Goal: Information Seeking & Learning: Learn about a topic

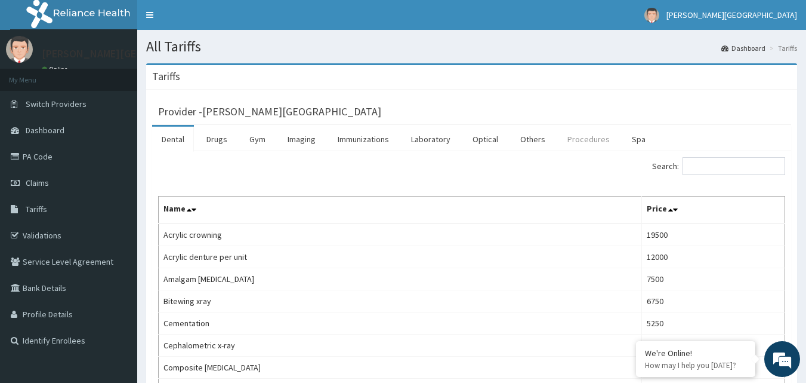
click at [589, 149] on link "Procedures" at bounding box center [588, 139] width 61 height 25
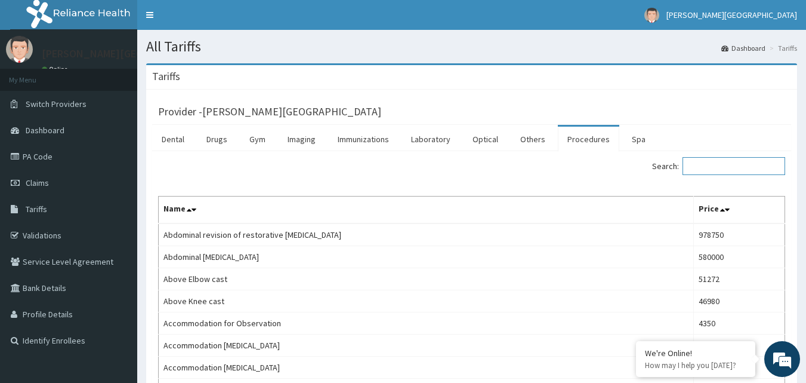
click at [728, 169] on input "Search:" at bounding box center [734, 166] width 103 height 18
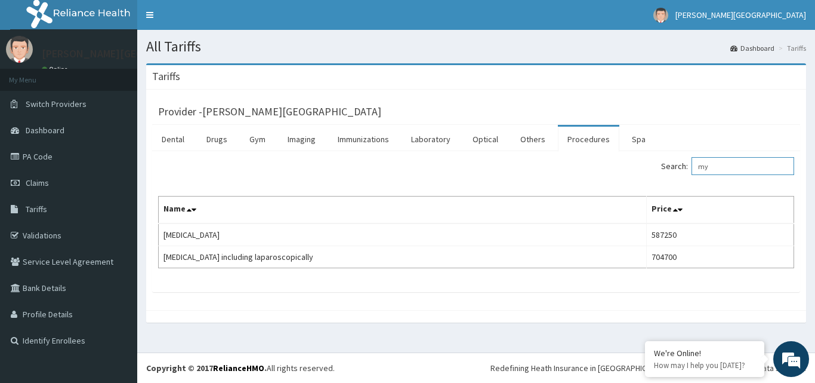
type input "m"
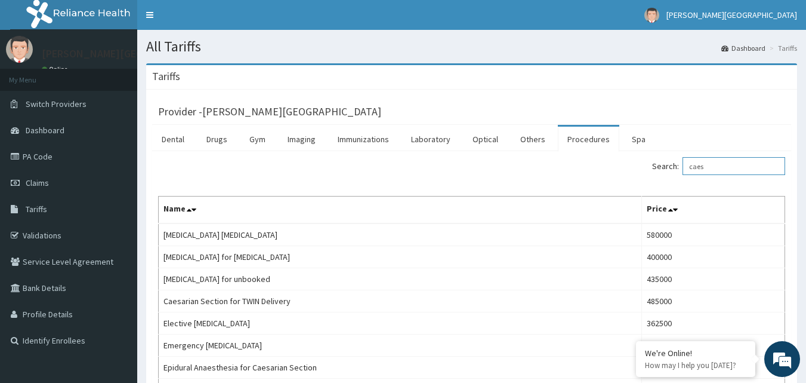
drag, startPoint x: 716, startPoint y: 167, endPoint x: 663, endPoint y: 167, distance: 53.7
click at [663, 167] on div "Search: caes" at bounding box center [633, 167] width 305 height 21
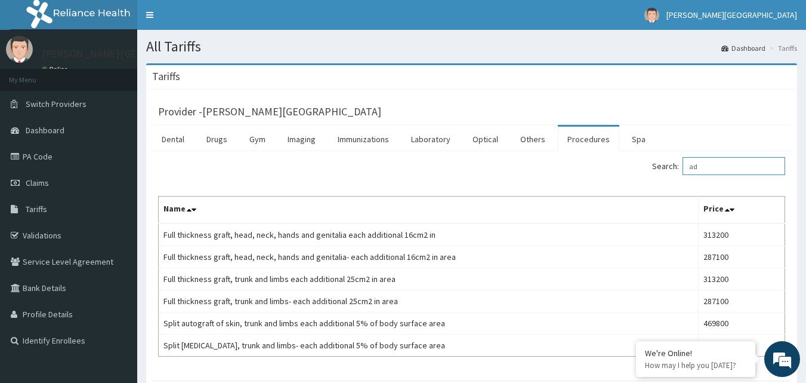
type input "a"
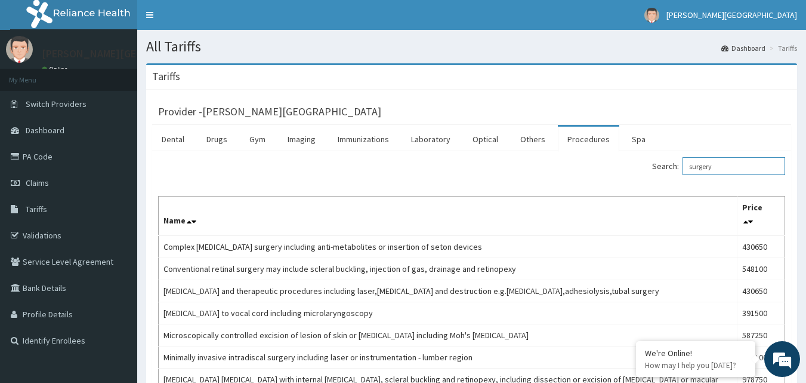
drag, startPoint x: 734, startPoint y: 170, endPoint x: 679, endPoint y: 174, distance: 55.7
click at [679, 174] on label "Search: surgery" at bounding box center [718, 166] width 133 height 18
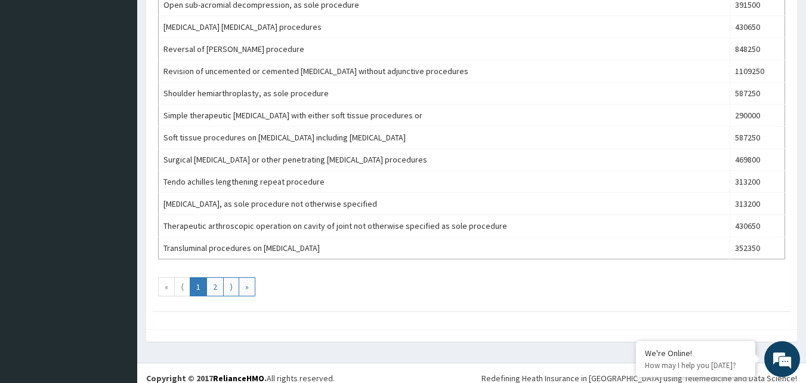
scroll to position [716, 0]
type input "procedu"
click at [214, 292] on link "2" at bounding box center [215, 285] width 17 height 19
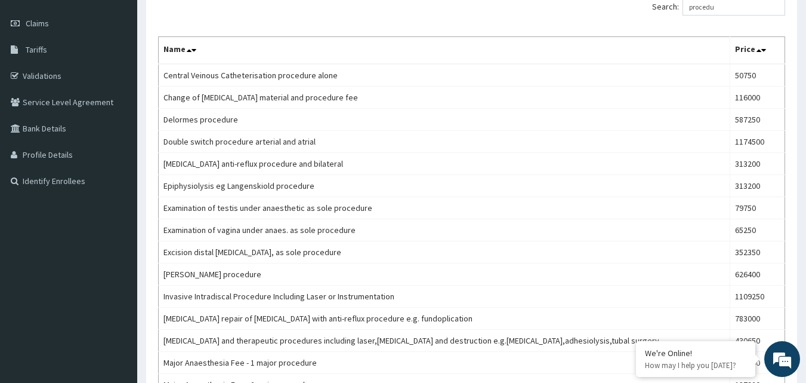
scroll to position [0, 0]
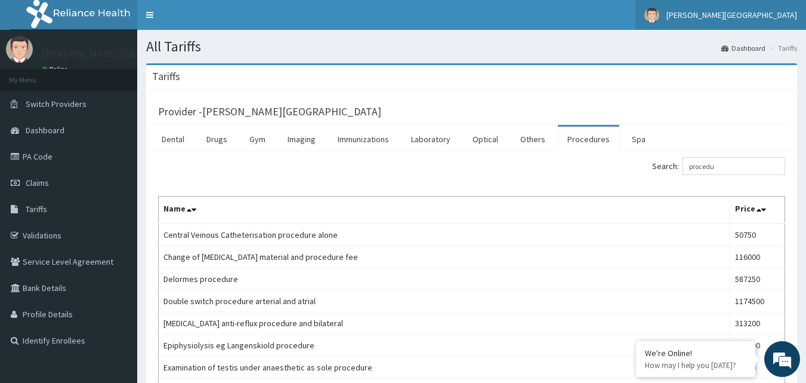
click at [747, 13] on span "[PERSON_NAME][GEOGRAPHIC_DATA]" at bounding box center [732, 15] width 131 height 11
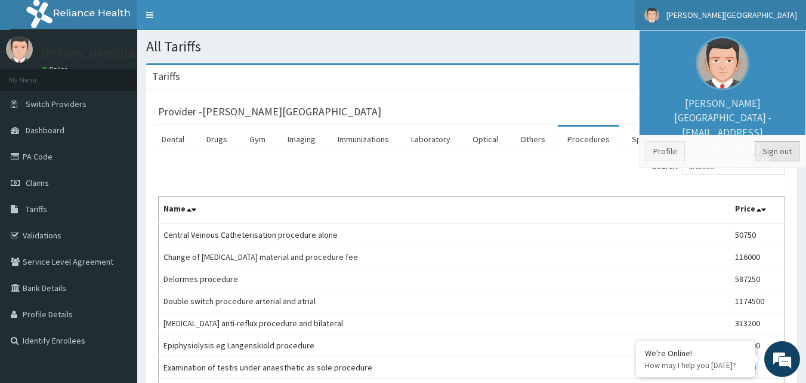
click at [769, 154] on link "Sign out" at bounding box center [777, 151] width 45 height 20
